Goal: Transaction & Acquisition: Purchase product/service

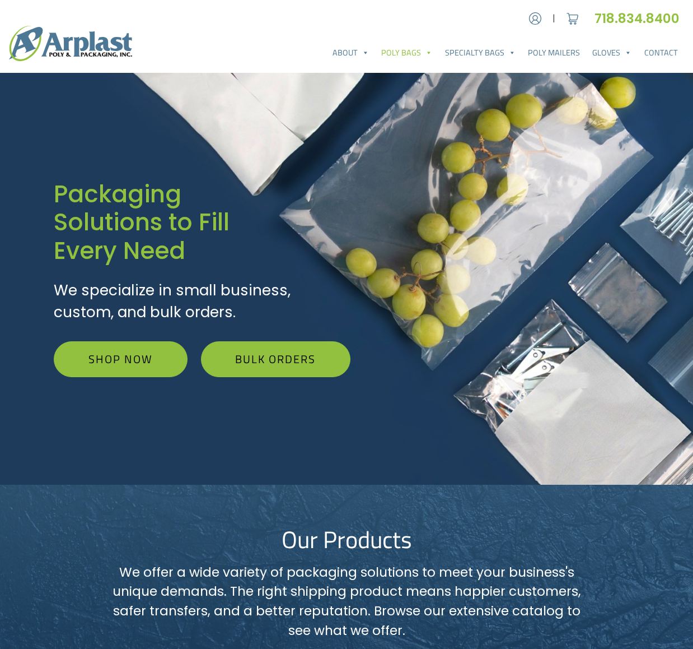
click at [375, 56] on link "Poly Bags" at bounding box center [406, 52] width 63 height 22
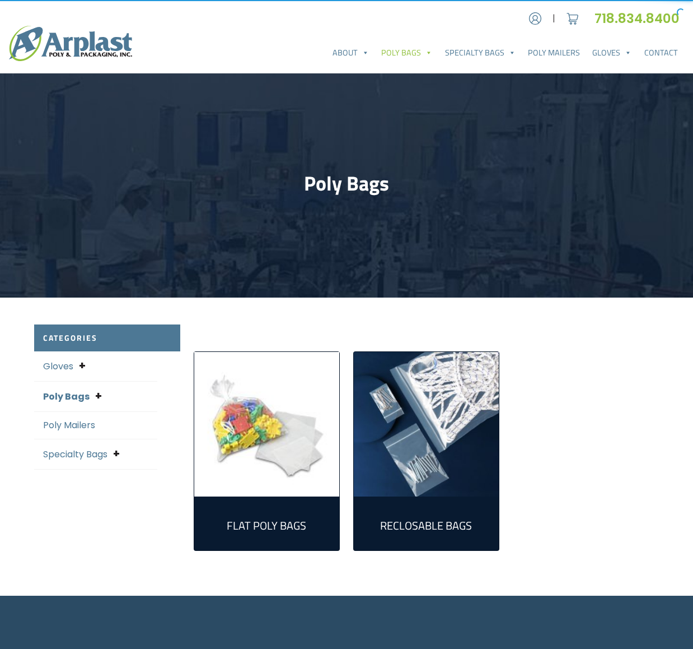
click at [375, 56] on link "Poly Bags" at bounding box center [406, 52] width 63 height 22
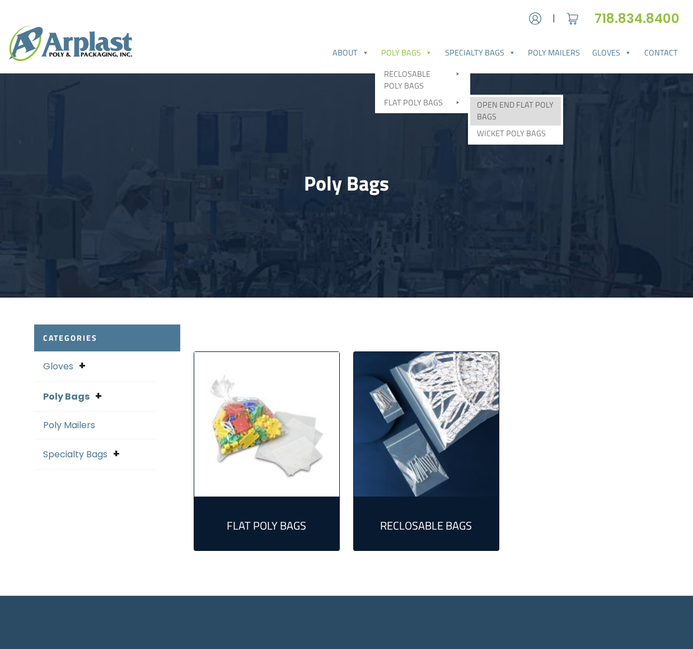
click at [477, 125] on link "Open End Flat Poly Bags" at bounding box center [516, 111] width 91 height 29
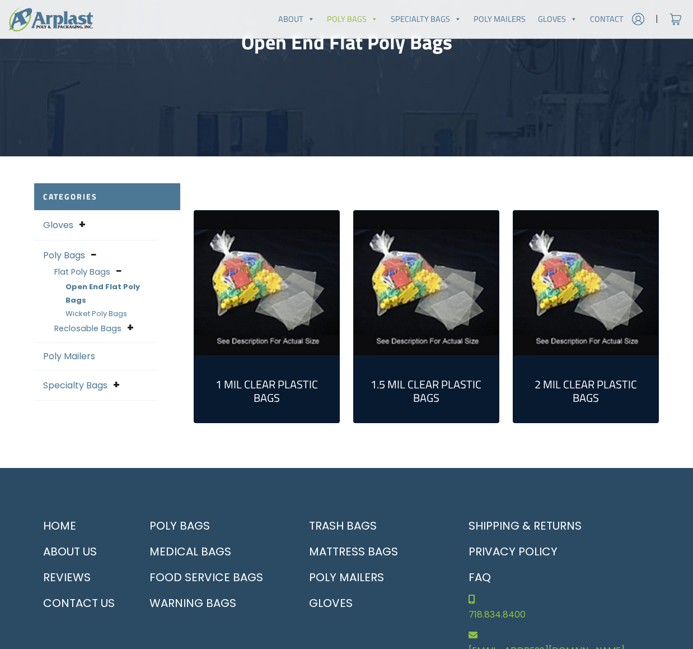
scroll to position [225, 0]
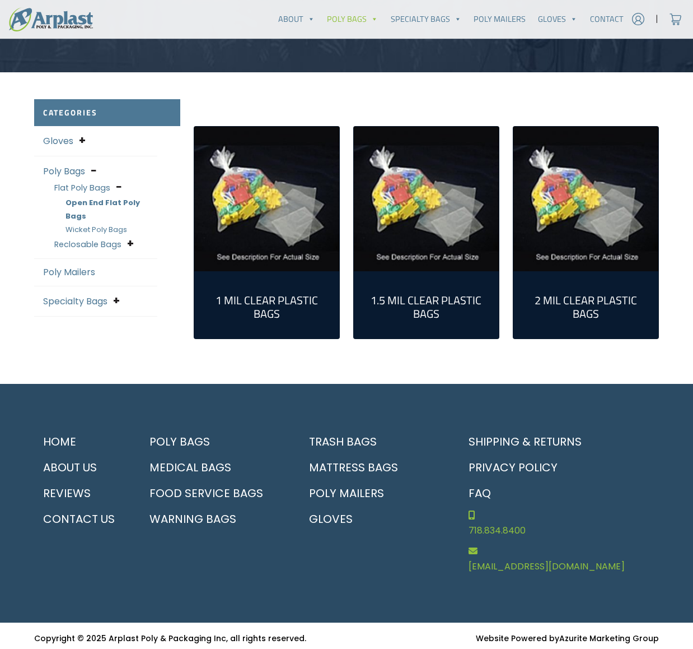
click at [591, 272] on img "Visit product category 2 Mil Clear Plastic Bags" at bounding box center [586, 199] width 145 height 145
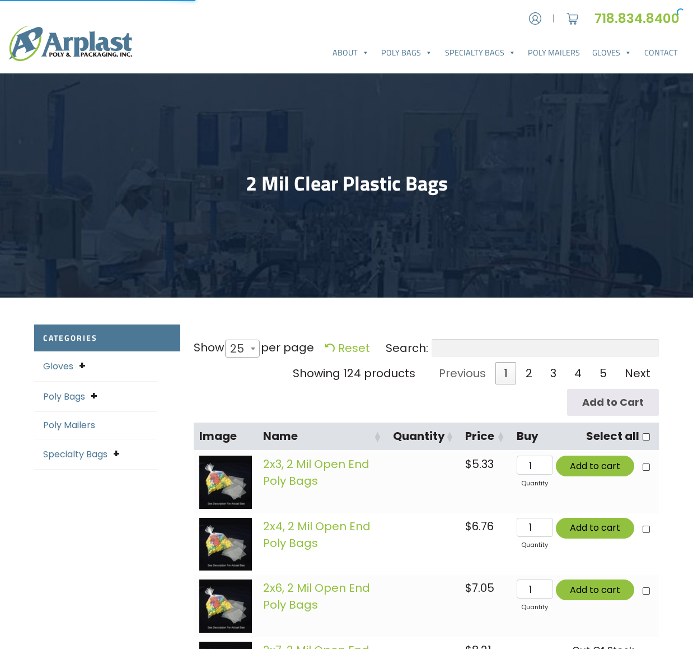
select select "25"
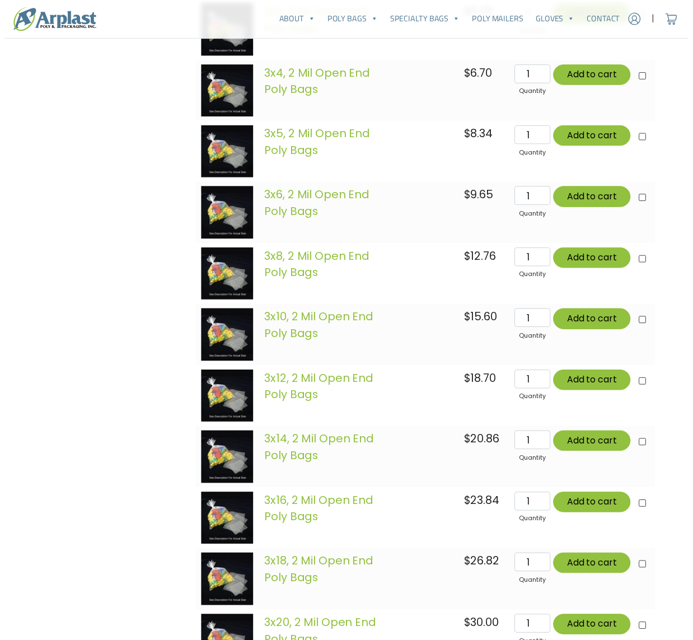
scroll to position [1408, 0]
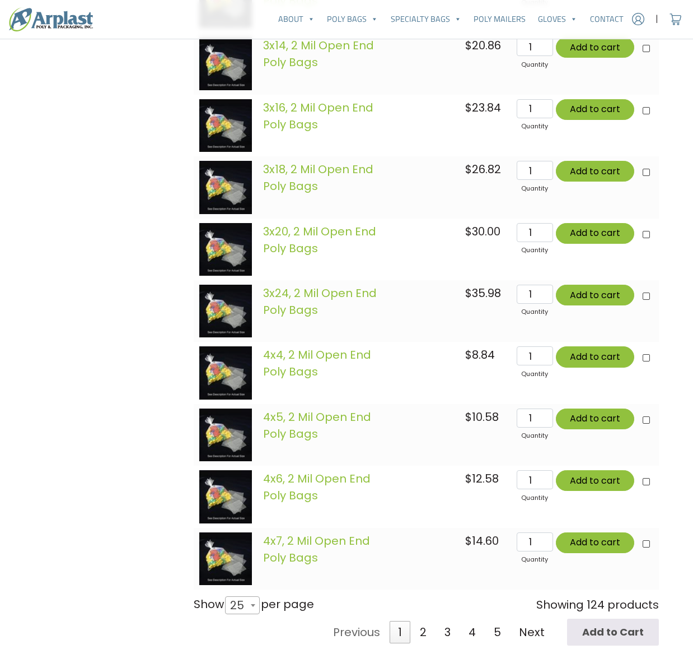
click at [248, 591] on span "25" at bounding box center [241, 604] width 30 height 27
click at [248, 595] on select "10 25 50 100 All" at bounding box center [238, 595] width 31 height 1
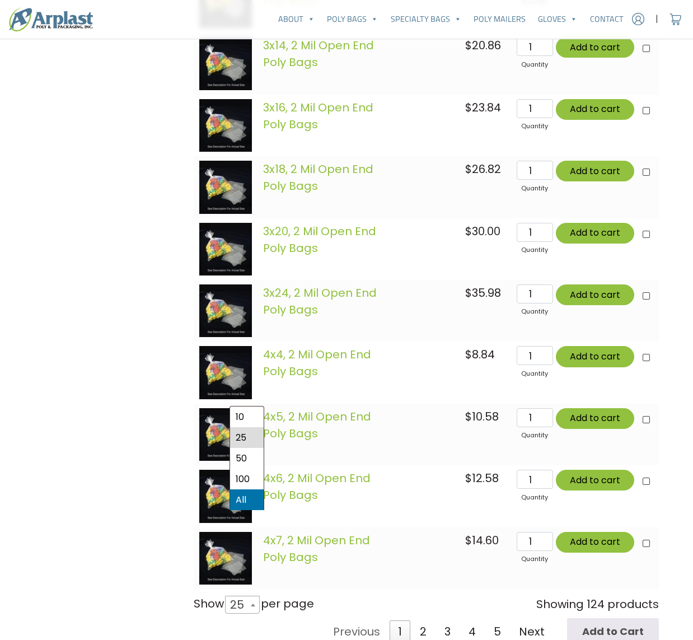
select select "-1"
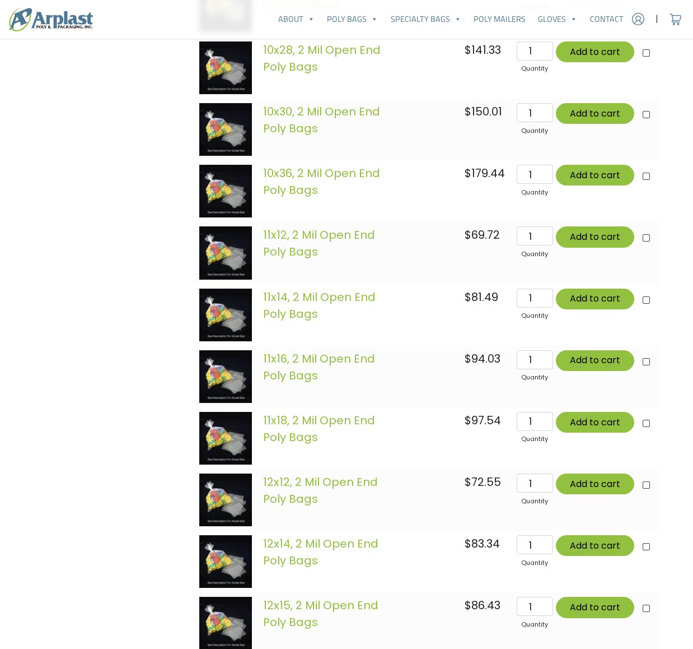
scroll to position [5684, 0]
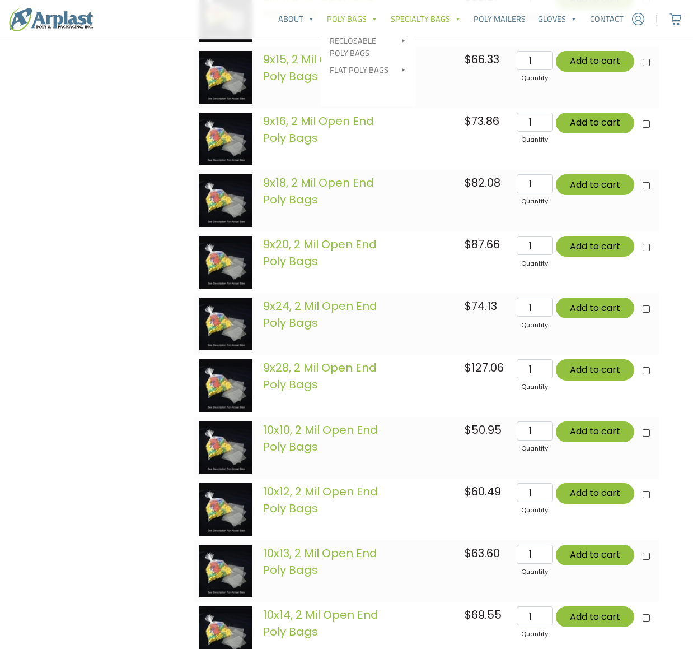
click at [385, 20] on link "Specialty Bags" at bounding box center [426, 19] width 83 height 22
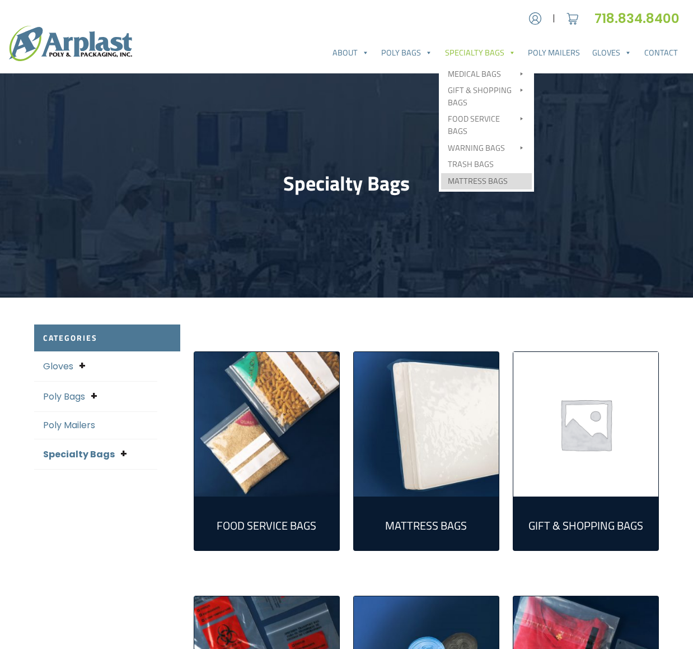
click at [441, 190] on link "Mattress Bags" at bounding box center [486, 181] width 91 height 17
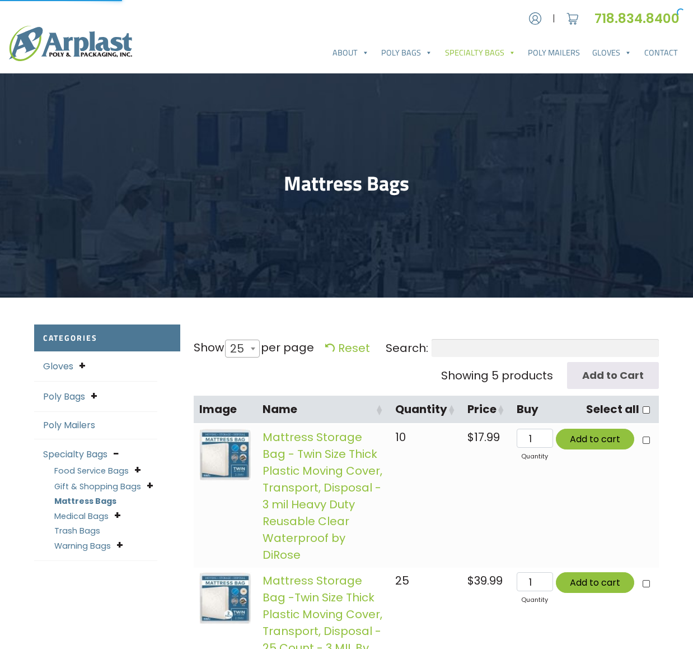
select select "25"
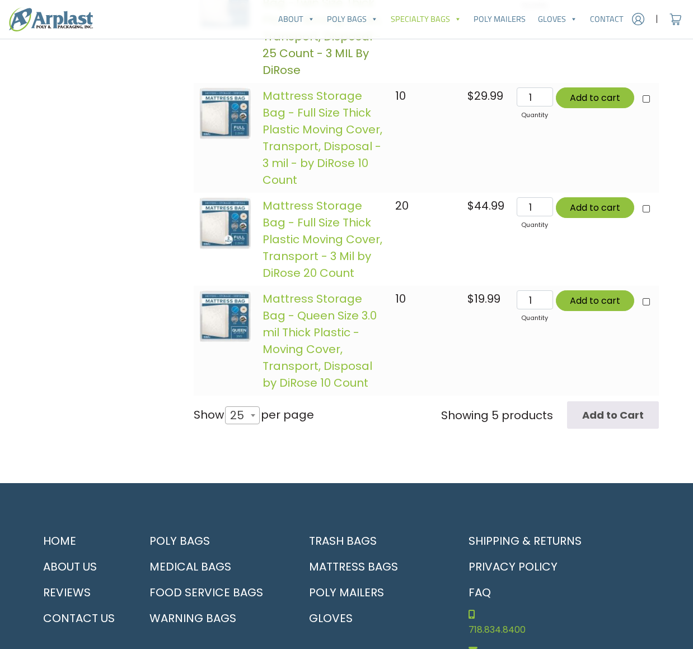
scroll to position [595, 0]
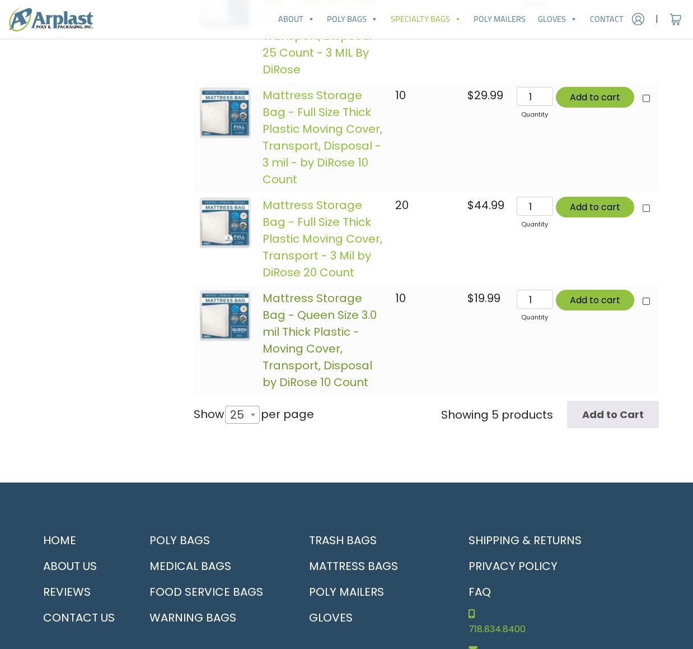
click at [282, 390] on link "Mattress Storage Bag - Queen Size 3.0 mil Thick Plastic - Moving Cover, Transpo…" at bounding box center [320, 340] width 114 height 100
